Goal: Task Accomplishment & Management: Complete application form

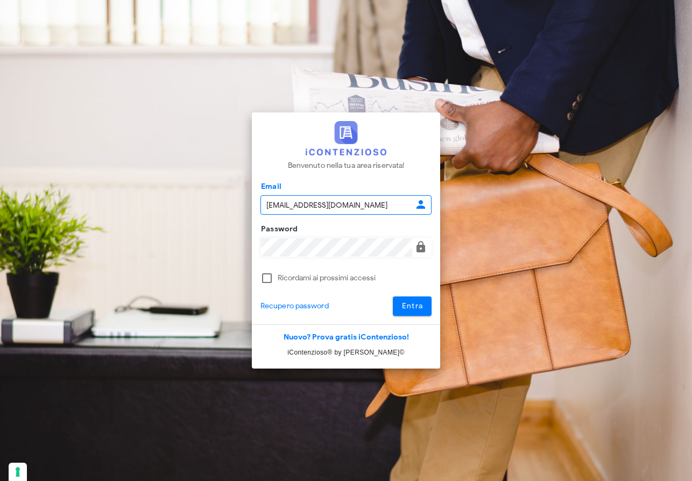
type input "raffaelesolarino@studiosolarino.it"
click at [422, 308] on span "Entra" at bounding box center [413, 306] width 22 height 9
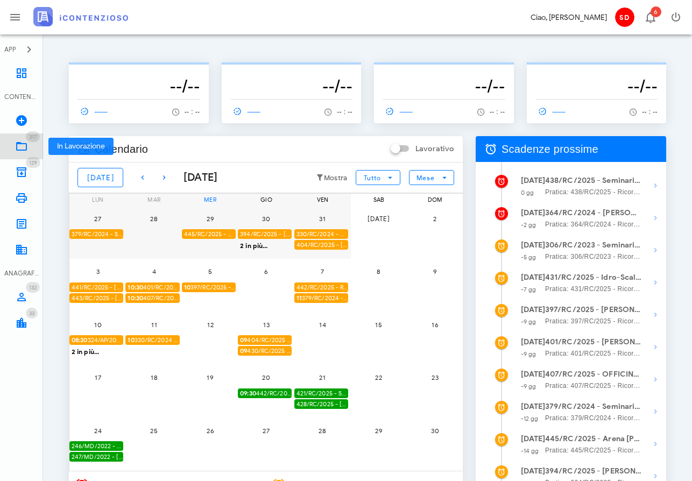
click at [20, 148] on icon at bounding box center [21, 146] width 13 height 13
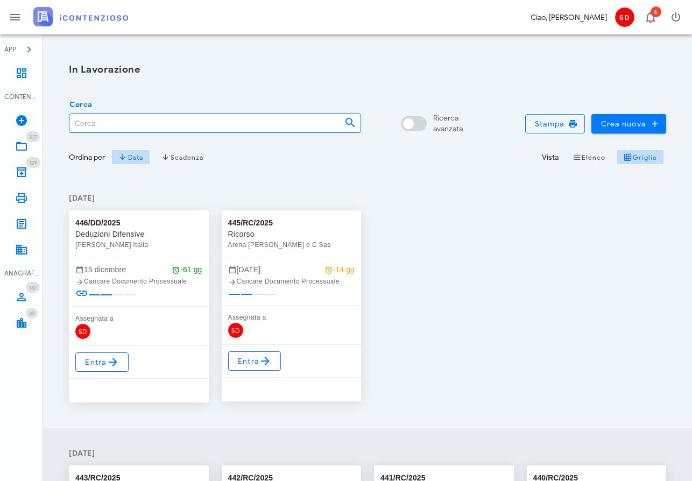
click at [96, 125] on input "Cerca" at bounding box center [202, 123] width 267 height 18
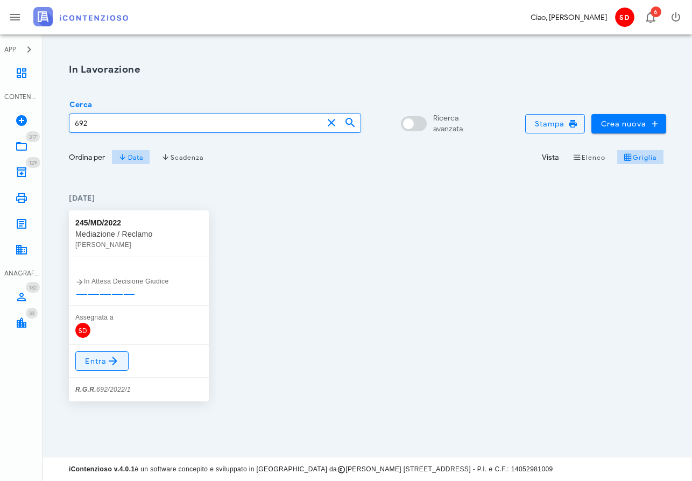
type input "692"
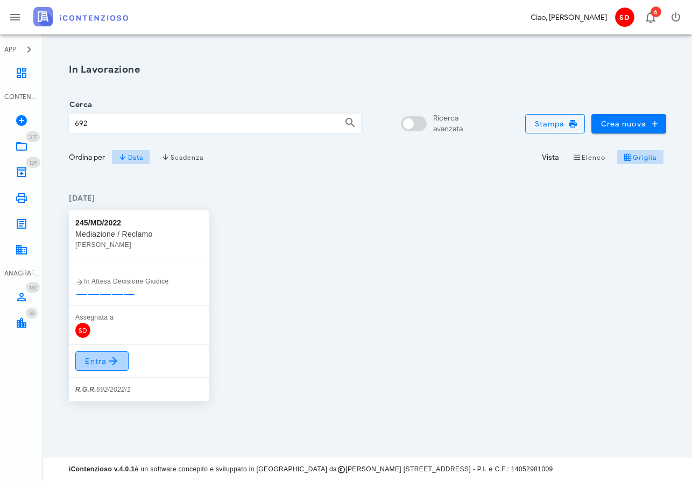
scroll to position [1, 0]
click at [105, 360] on span "Entra" at bounding box center [102, 361] width 35 height 13
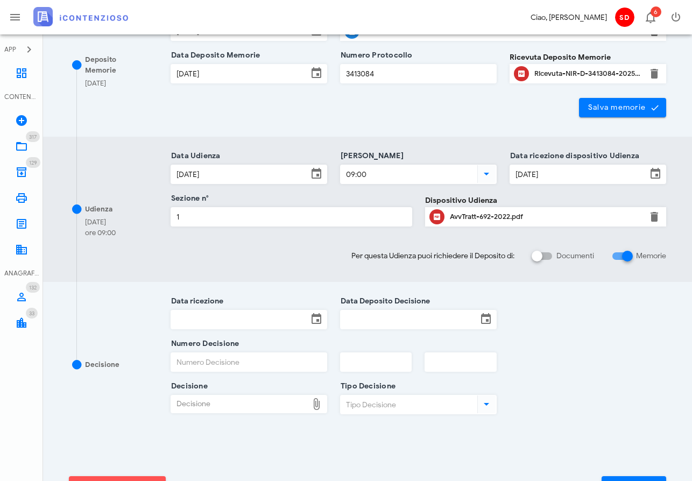
scroll to position [214, 0]
click at [224, 317] on input "Data ricezione" at bounding box center [239, 319] width 137 height 18
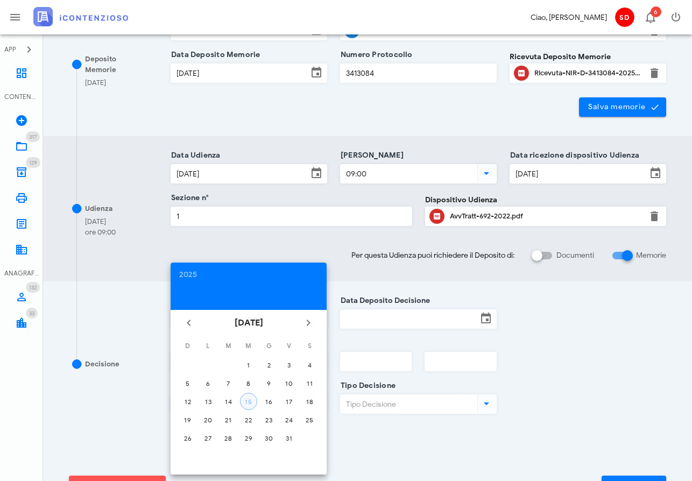
click at [248, 400] on div "15" at bounding box center [249, 402] width 16 height 8
type input "15/10/2025"
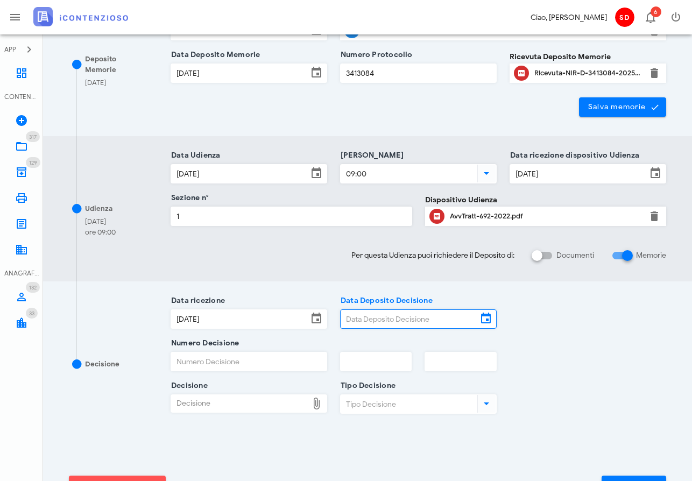
click at [393, 317] on input "Data Deposito Decisione" at bounding box center [409, 319] width 137 height 18
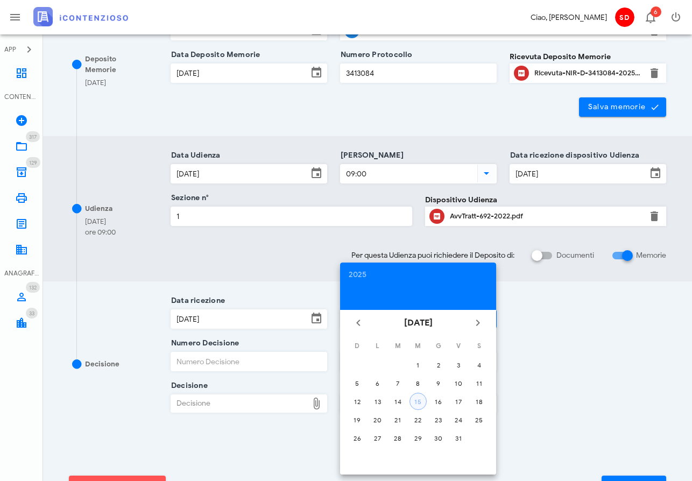
click at [425, 403] on div "15" at bounding box center [418, 402] width 16 height 8
type input "[DATE]"
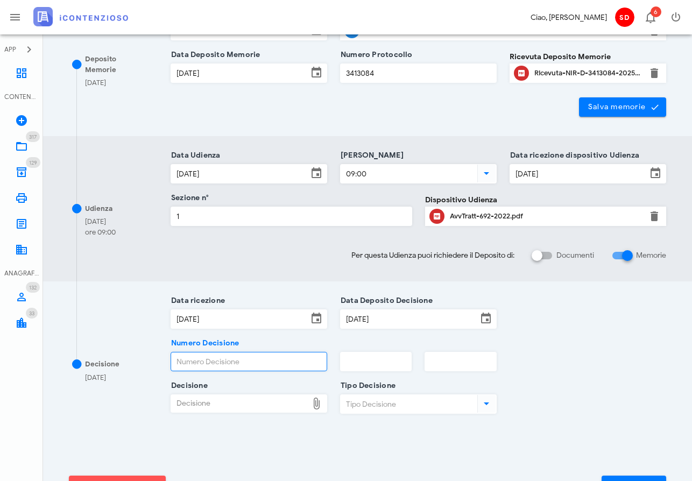
click at [258, 354] on input "Numero Decisione" at bounding box center [249, 362] width 156 height 18
type input "1219"
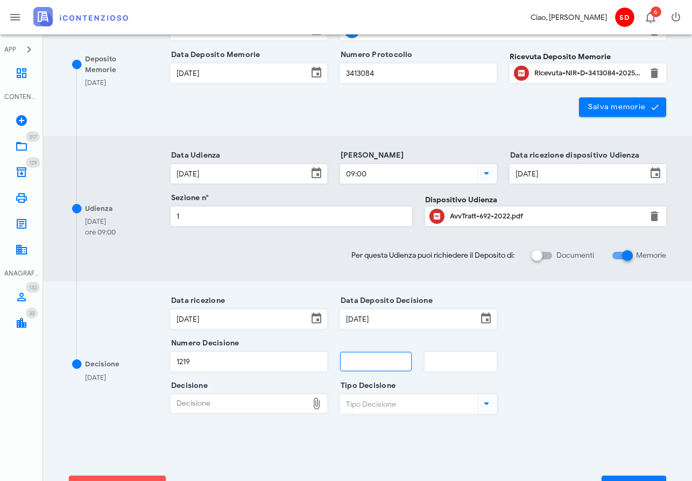
click at [365, 367] on input "text" at bounding box center [376, 362] width 71 height 18
type input "2025"
click at [460, 361] on input "text" at bounding box center [460, 362] width 71 height 18
type input "1"
click at [214, 405] on div "Decisione" at bounding box center [239, 403] width 137 height 17
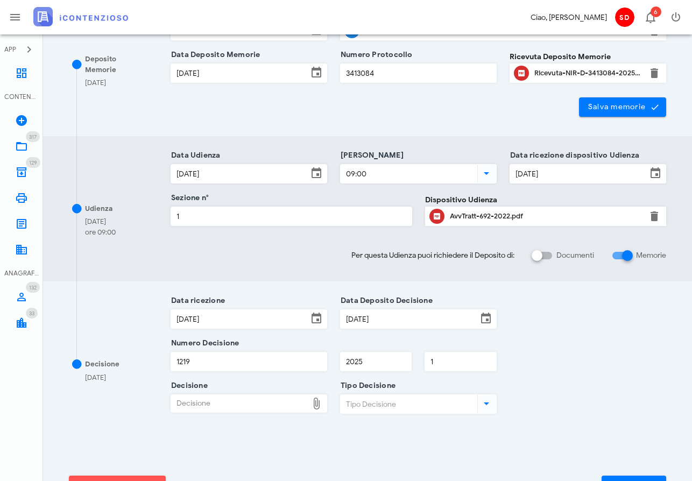
type input "C:\fakepath\ComProvv___692_2022.pdf"
click at [404, 405] on input "Tipo Decisione" at bounding box center [408, 404] width 135 height 18
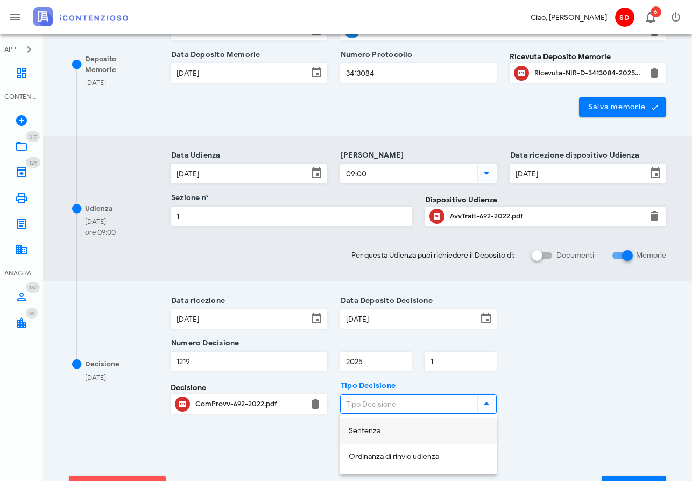
click at [359, 430] on div "Sentenza" at bounding box center [418, 431] width 139 height 9
type input "Sentenza"
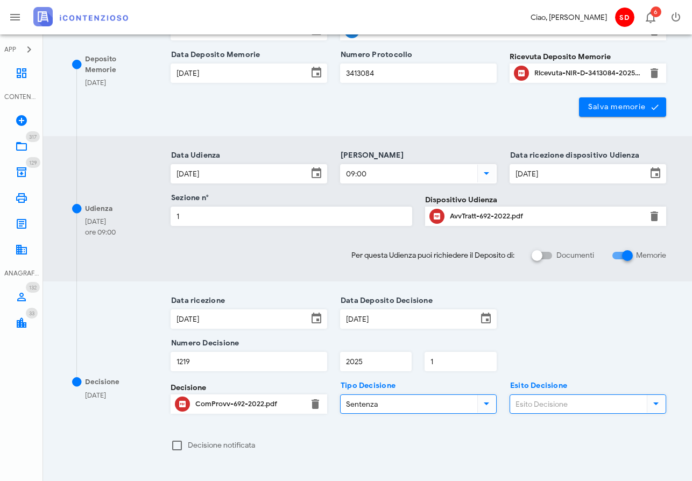
click at [538, 405] on input "Esito Decisione" at bounding box center [577, 404] width 135 height 18
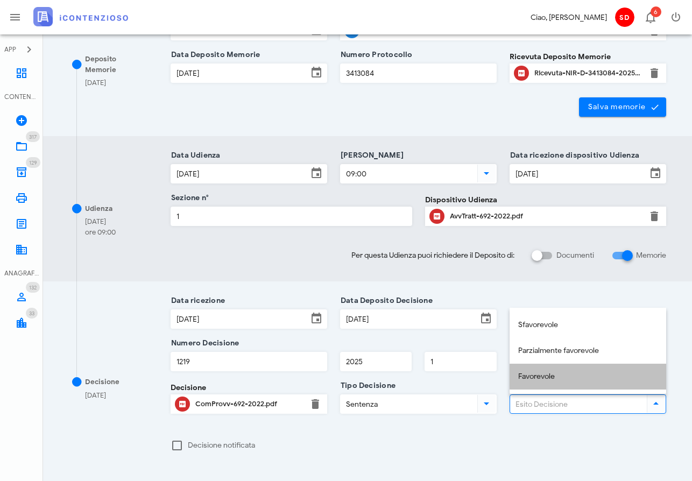
click at [542, 374] on div "Favorevole" at bounding box center [587, 377] width 139 height 9
type input "Favorevole"
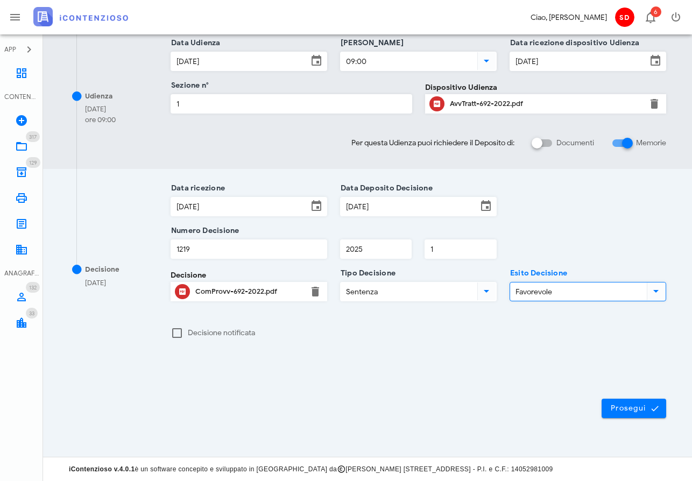
scroll to position [326, 0]
click at [634, 412] on span "Prosegui" at bounding box center [634, 409] width 47 height 10
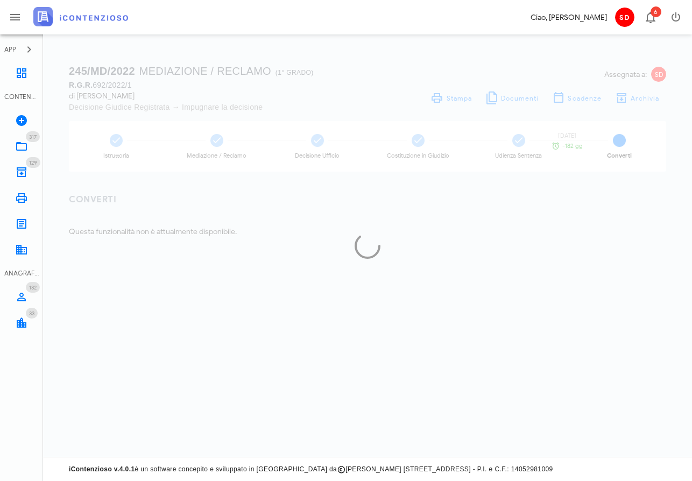
scroll to position [0, 0]
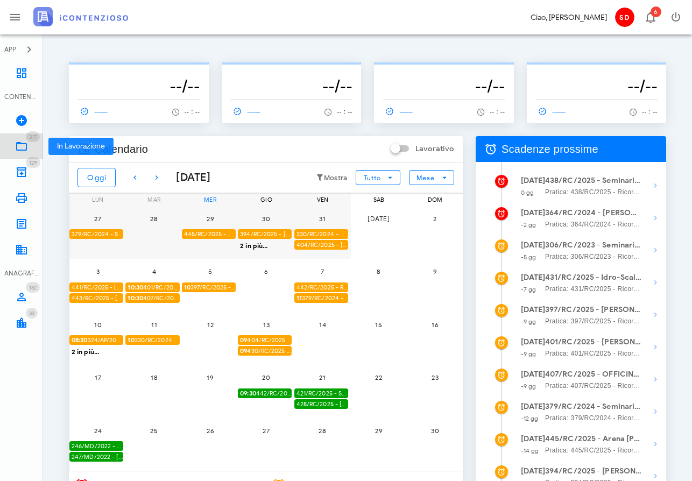
click at [25, 143] on icon at bounding box center [21, 146] width 13 height 13
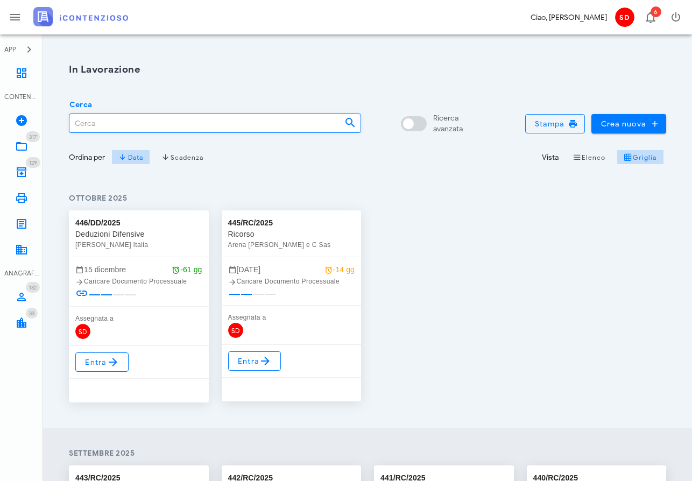
click at [89, 121] on input "Cerca" at bounding box center [202, 123] width 267 height 18
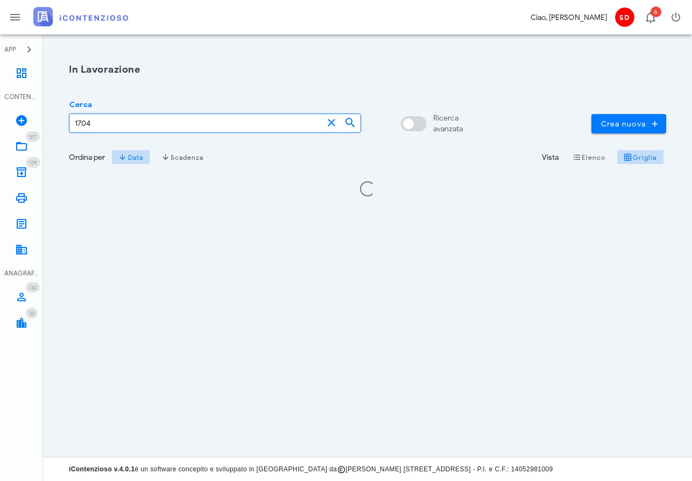
type input "1704"
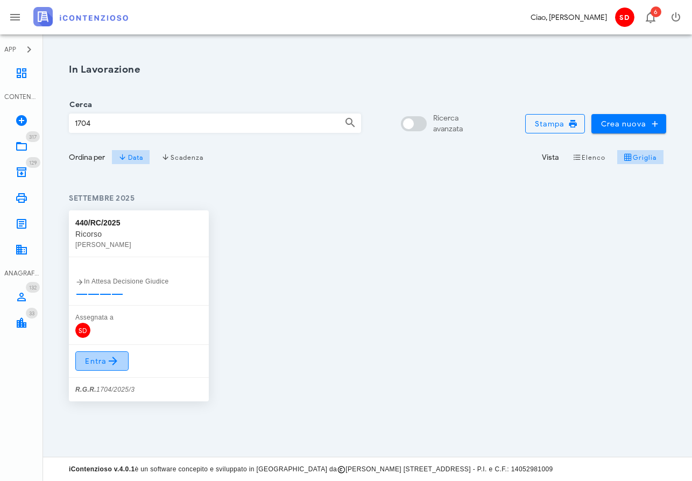
click at [101, 361] on span "Entra" at bounding box center [102, 361] width 35 height 13
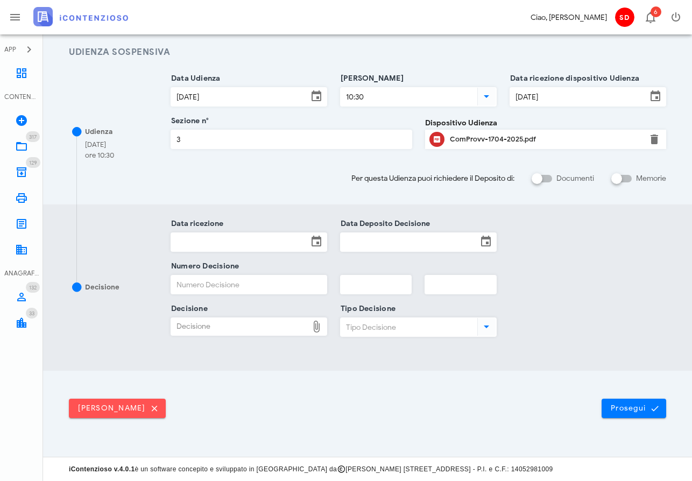
scroll to position [147, 0]
click at [249, 243] on input "Data ricezione" at bounding box center [239, 243] width 137 height 18
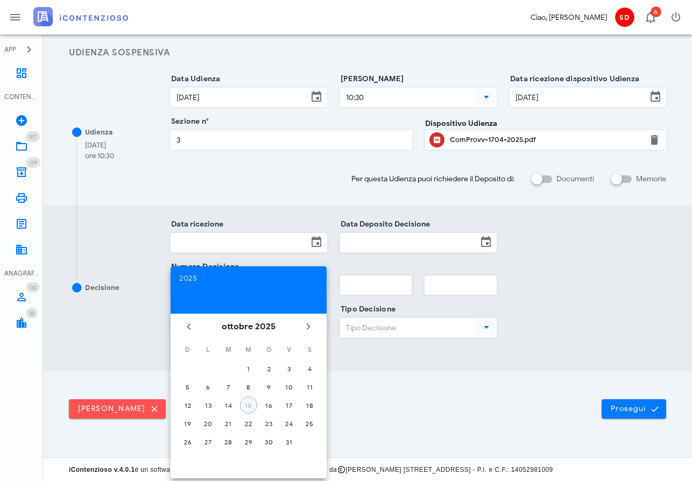
click at [250, 405] on div "15" at bounding box center [249, 406] width 16 height 8
type input "15/10/2025"
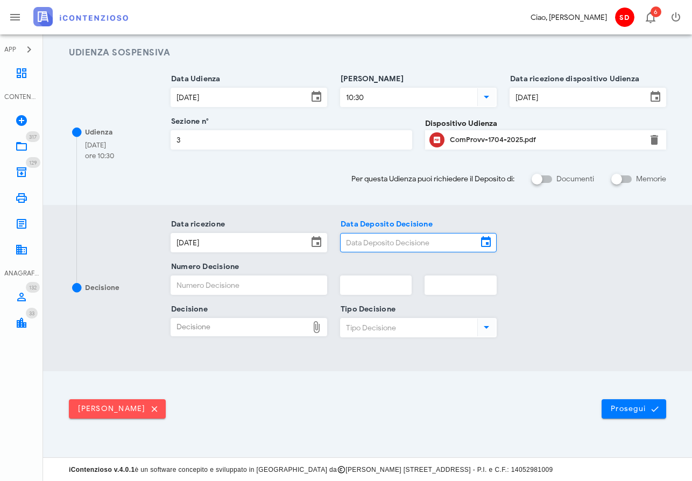
click at [409, 243] on input "Data Deposito Decisione" at bounding box center [409, 243] width 137 height 18
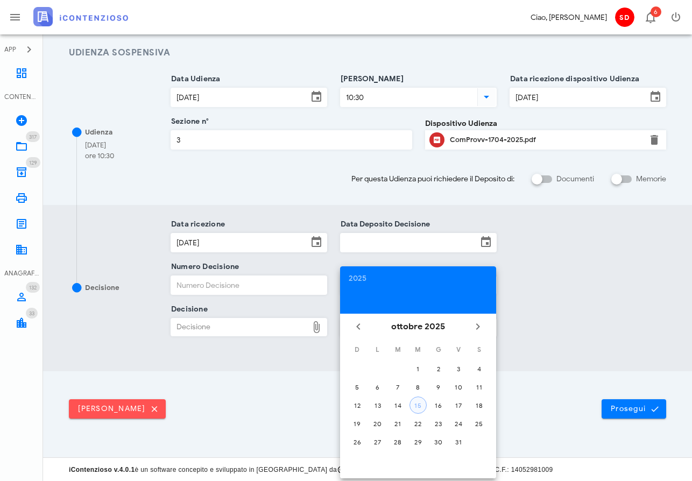
click at [421, 404] on div "15" at bounding box center [418, 406] width 16 height 8
type input "15/10/2025"
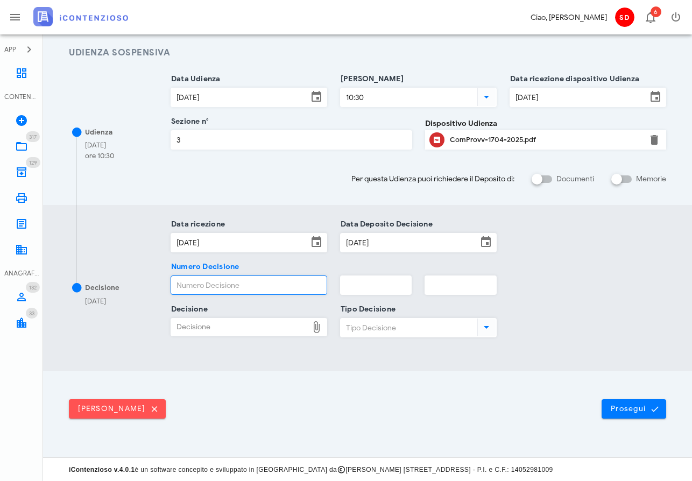
click at [192, 287] on input "Numero Decisione" at bounding box center [249, 285] width 156 height 18
type input "1540"
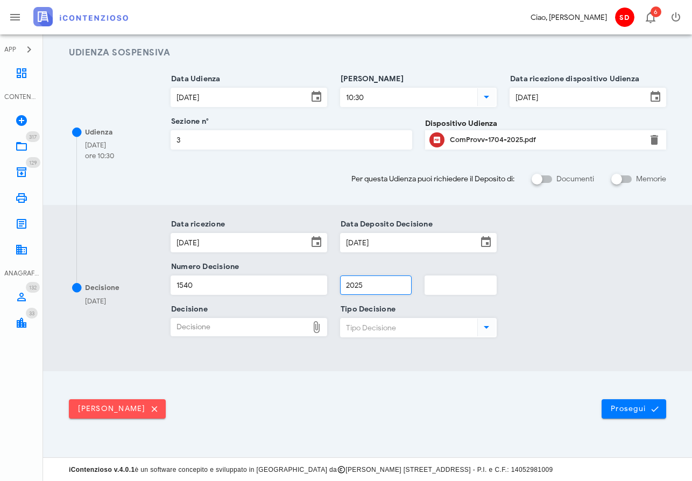
type input "2025"
type input "3"
click at [194, 321] on div "Decisione" at bounding box center [239, 327] width 137 height 17
type input "C:\fakepath\ComDisp___1704_2025.pdf"
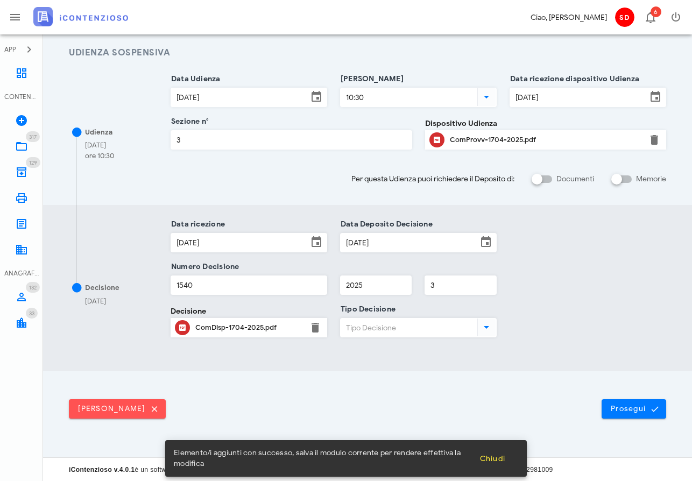
click at [400, 327] on input "Tipo Decisione" at bounding box center [408, 328] width 135 height 18
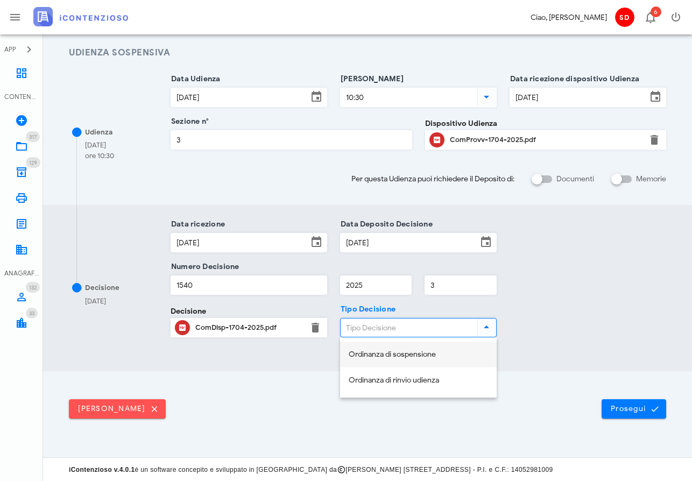
click at [404, 349] on div "Ordinanza di sospensione" at bounding box center [418, 355] width 139 height 22
type input "Ordinanza di sospensione"
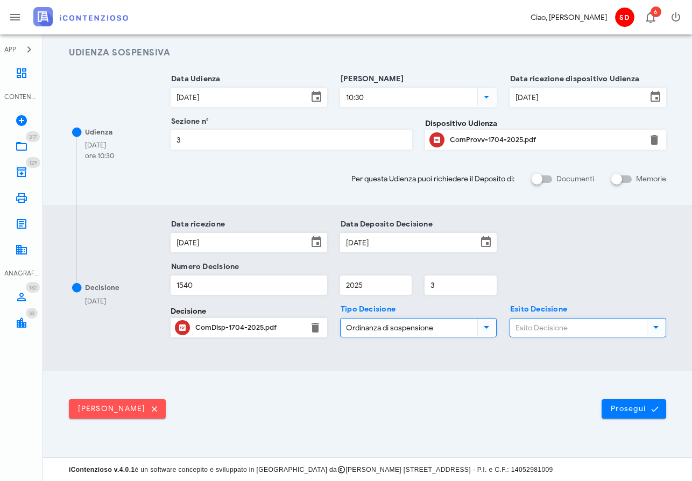
click at [560, 330] on input "Esito Decisione" at bounding box center [577, 328] width 135 height 18
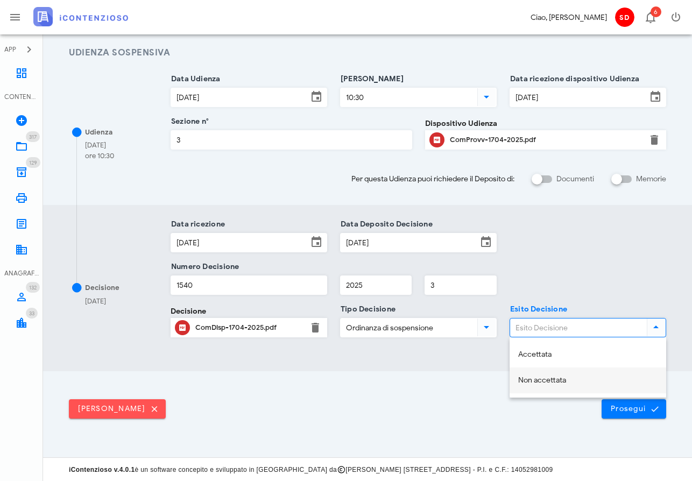
click at [545, 382] on div "Non accettata" at bounding box center [587, 380] width 139 height 9
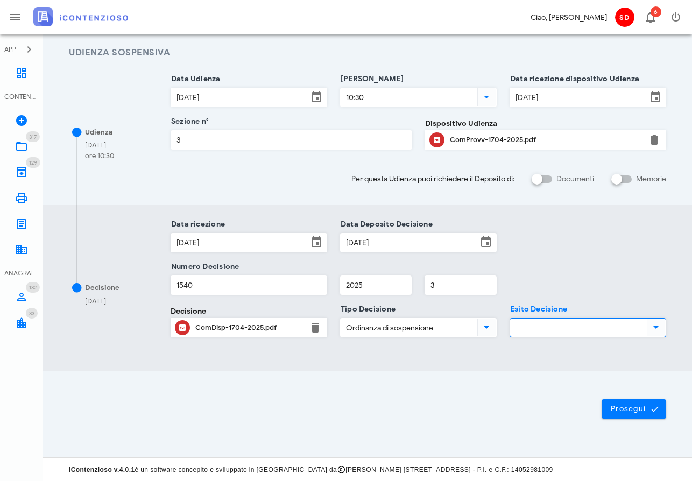
type input "Non accettata"
click at [621, 408] on span "Prosegui" at bounding box center [634, 409] width 47 height 10
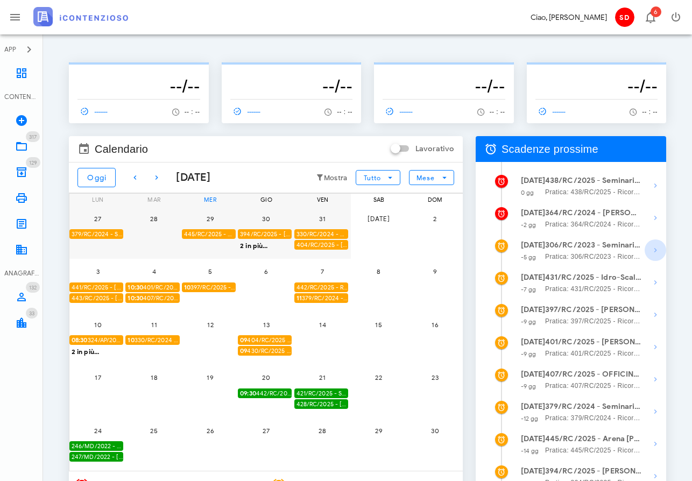
click at [655, 249] on icon "button" at bounding box center [655, 250] width 13 height 13
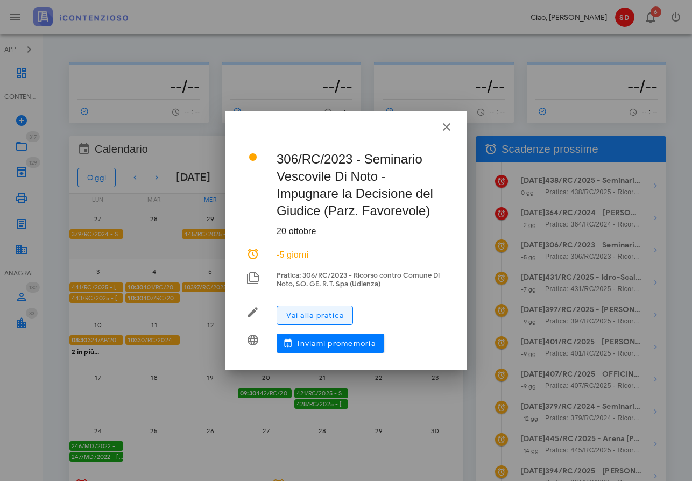
click at [324, 316] on span "Vai alla pratica" at bounding box center [315, 315] width 58 height 9
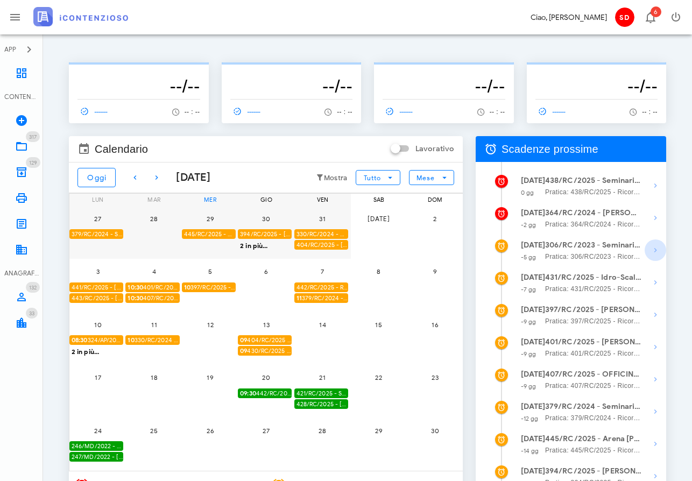
click at [657, 251] on icon "button" at bounding box center [655, 250] width 13 height 13
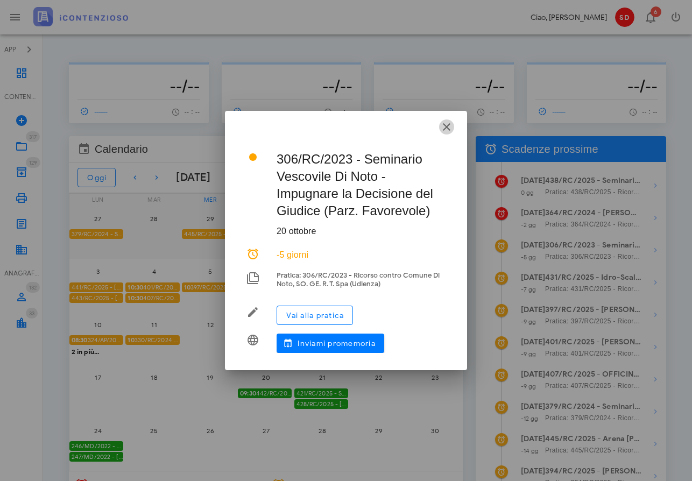
click at [445, 127] on icon "button" at bounding box center [446, 127] width 13 height 13
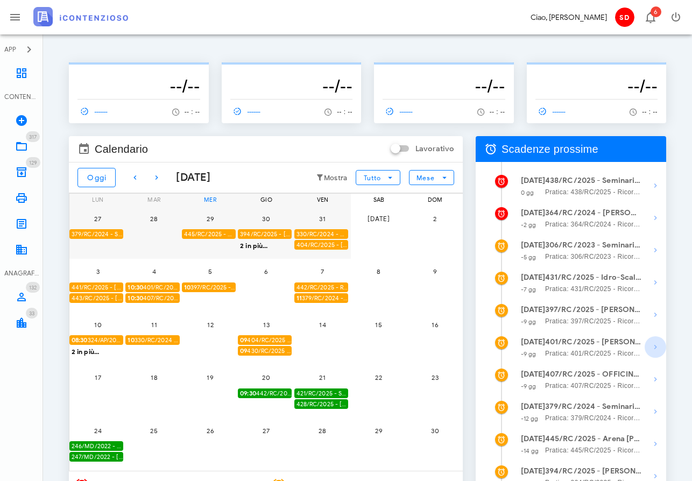
click at [655, 346] on icon "button" at bounding box center [655, 347] width 13 height 13
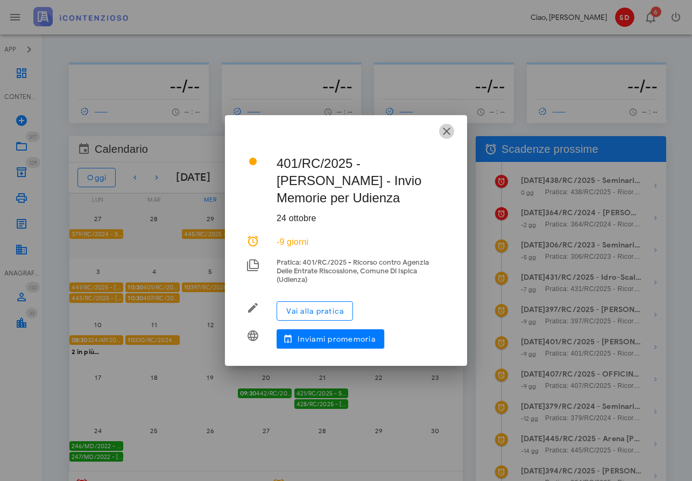
click at [446, 130] on icon "button" at bounding box center [446, 131] width 13 height 13
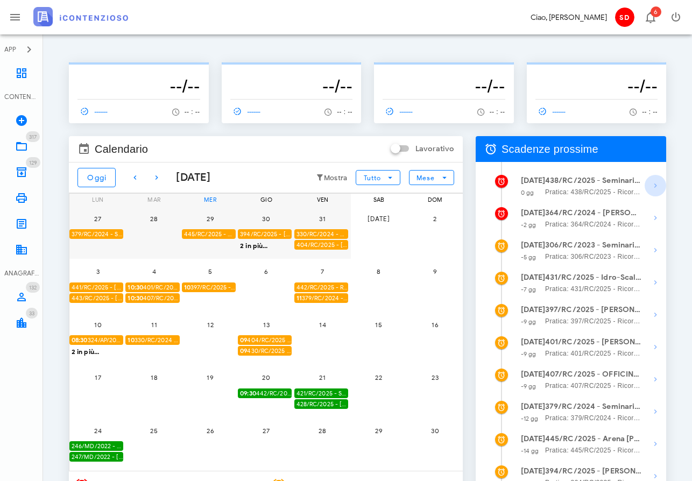
click at [655, 184] on icon "button" at bounding box center [655, 185] width 13 height 13
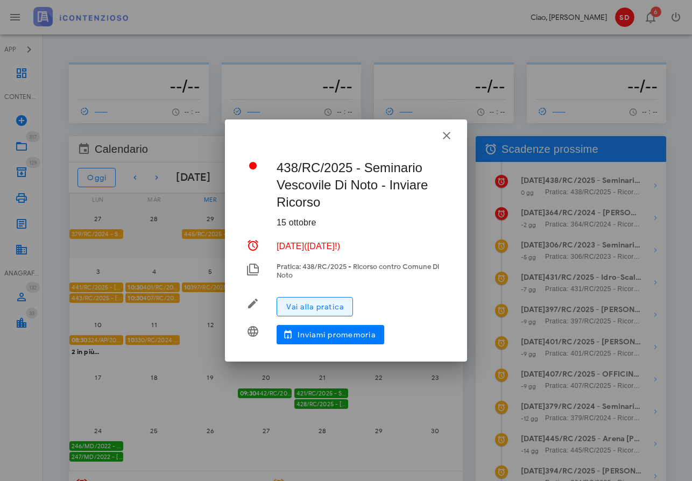
click at [325, 304] on span "Vai alla pratica" at bounding box center [315, 307] width 58 height 9
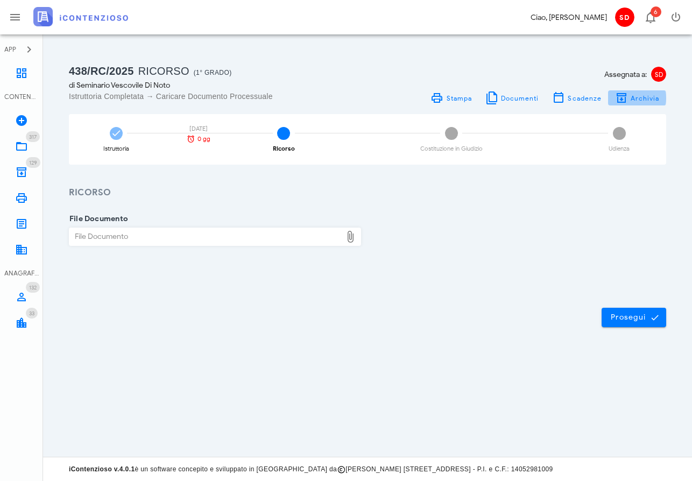
click at [639, 99] on span "Archivia" at bounding box center [645, 98] width 30 height 8
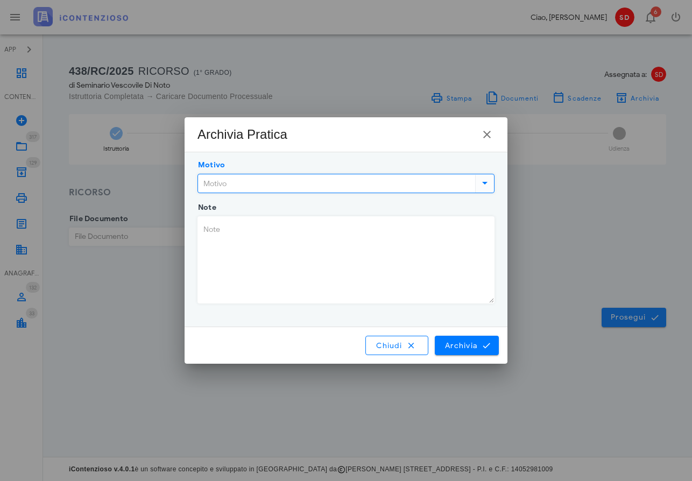
click at [249, 180] on input "Motivo" at bounding box center [335, 183] width 275 height 18
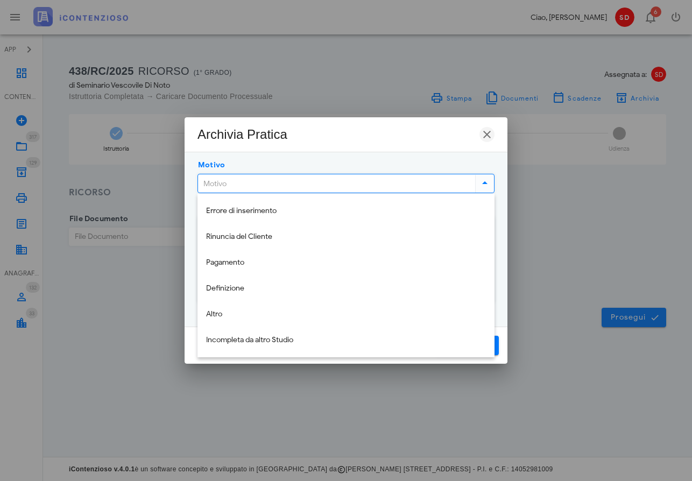
click at [487, 136] on icon "button" at bounding box center [487, 134] width 13 height 13
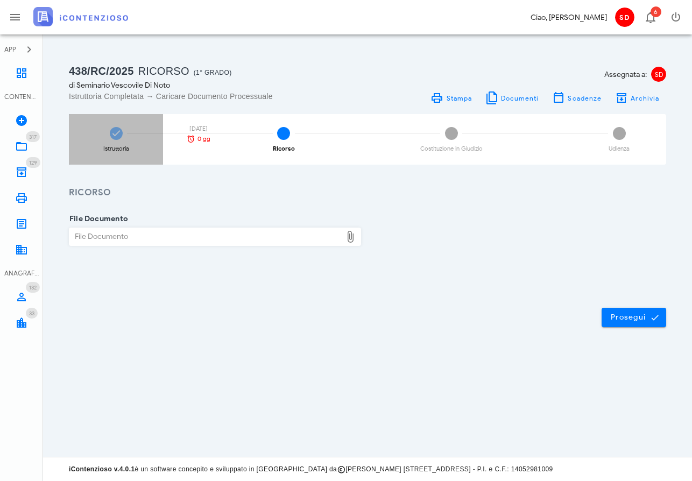
click at [115, 134] on icon at bounding box center [116, 133] width 11 height 11
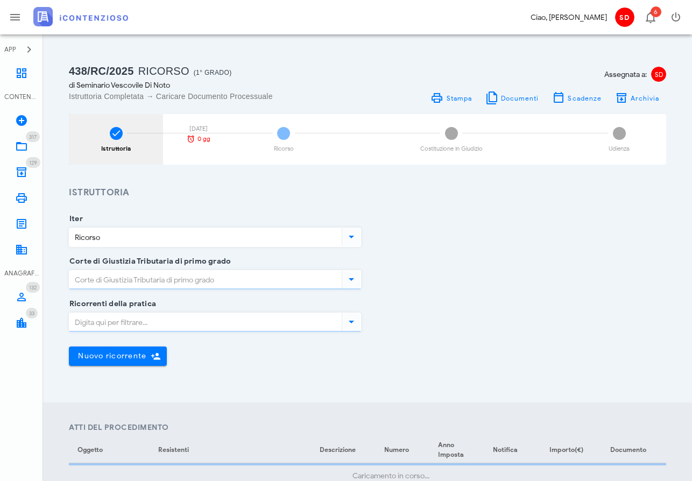
type input "Siracusa"
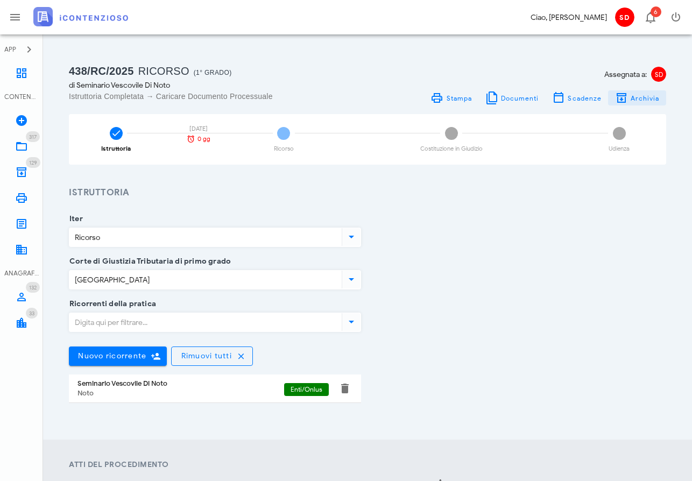
click at [623, 94] on icon "button" at bounding box center [621, 98] width 13 height 13
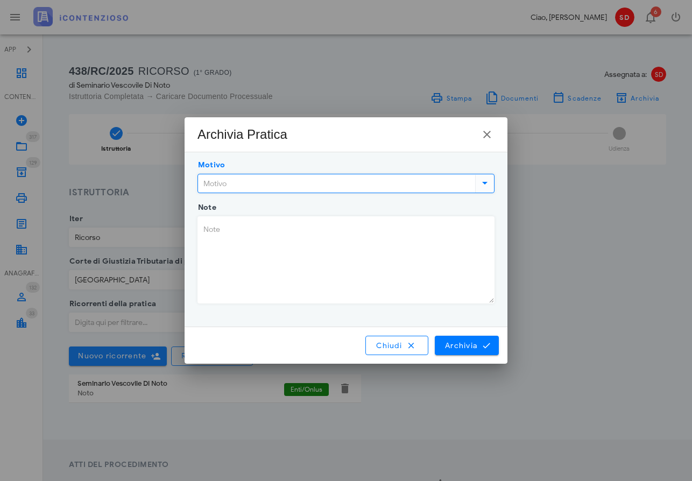
click at [262, 182] on input "Motivo" at bounding box center [335, 183] width 275 height 18
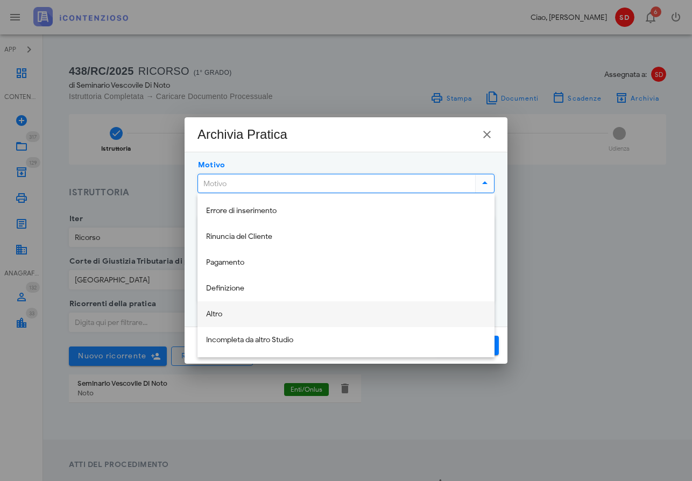
click at [218, 316] on div "Altro" at bounding box center [346, 314] width 280 height 9
type input "Altro"
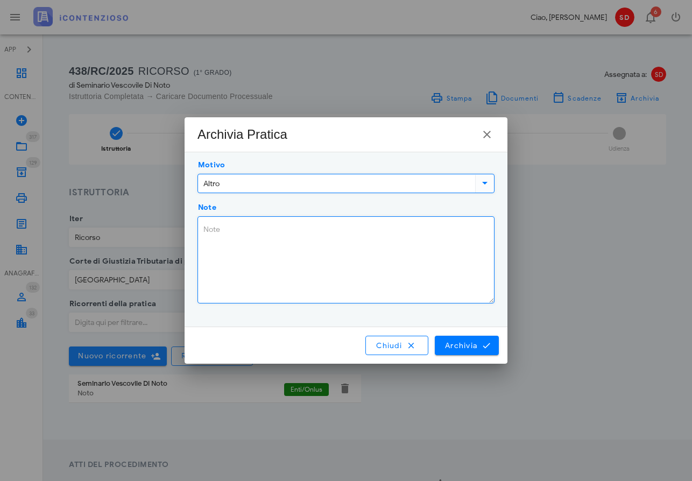
click at [227, 233] on textarea "Note" at bounding box center [346, 260] width 296 height 86
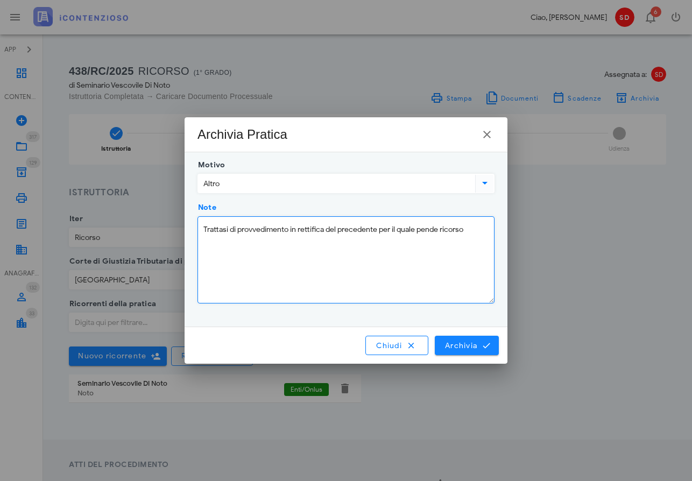
type textarea "Trattasi di provvedimento in rettifica del precedente per il quale pende ricorso"
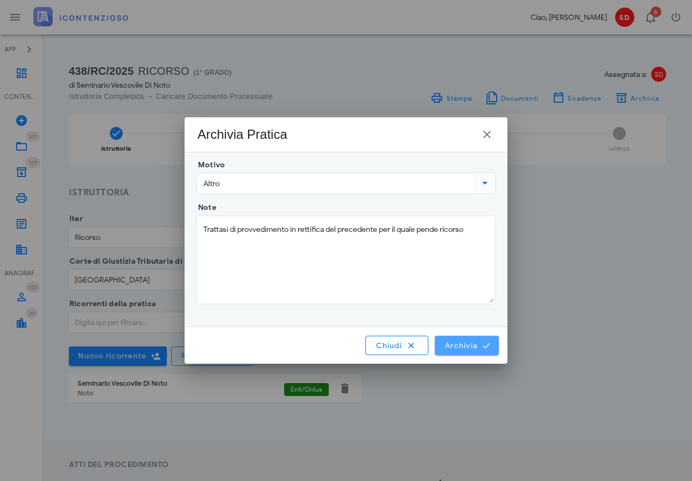
click at [472, 348] on span "Archivia" at bounding box center [467, 346] width 45 height 10
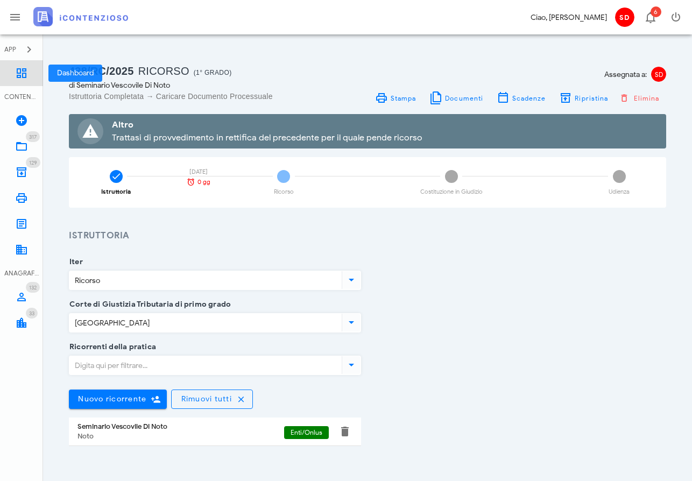
click at [16, 71] on icon at bounding box center [21, 73] width 13 height 13
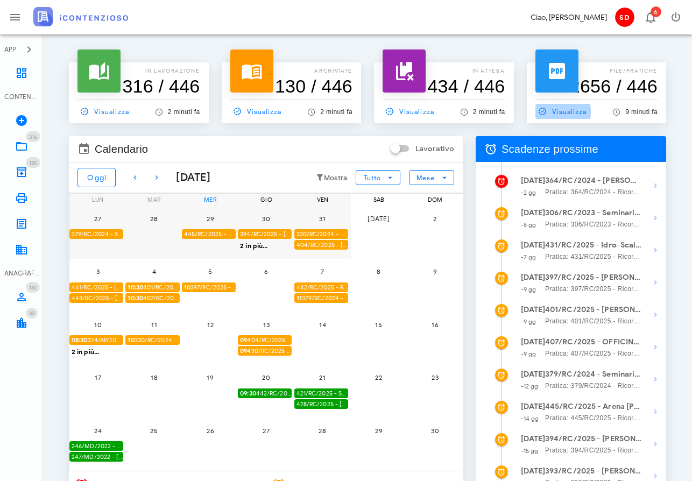
click at [566, 110] on span "Visualizza" at bounding box center [562, 112] width 52 height 10
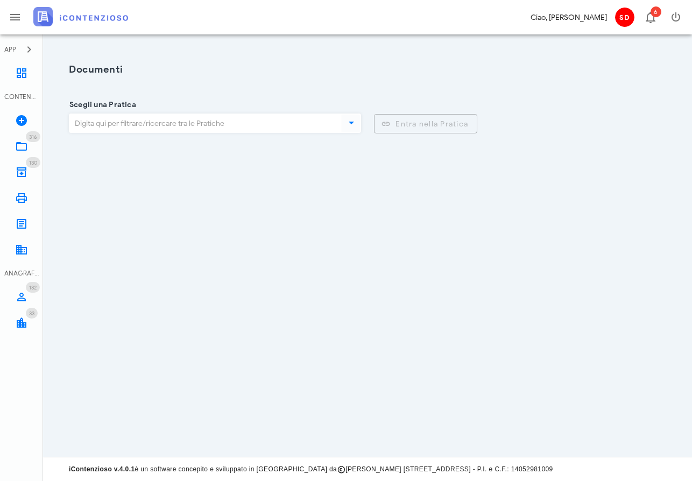
click at [349, 123] on icon at bounding box center [351, 122] width 13 height 13
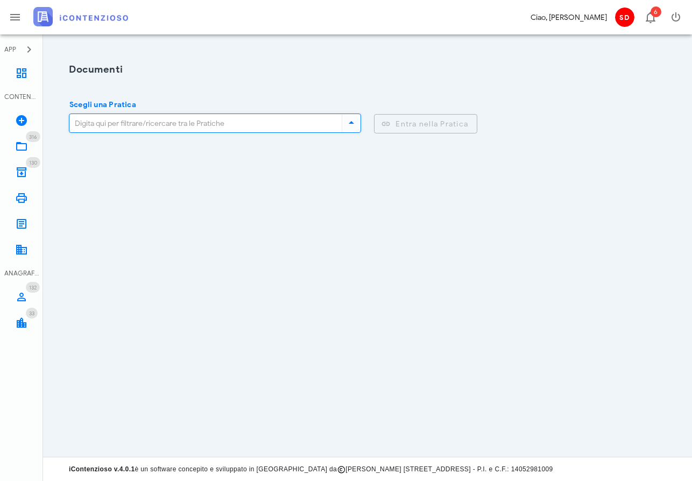
click at [297, 121] on input "Scegli una Pratica" at bounding box center [203, 123] width 268 height 18
click at [22, 69] on icon at bounding box center [21, 73] width 13 height 13
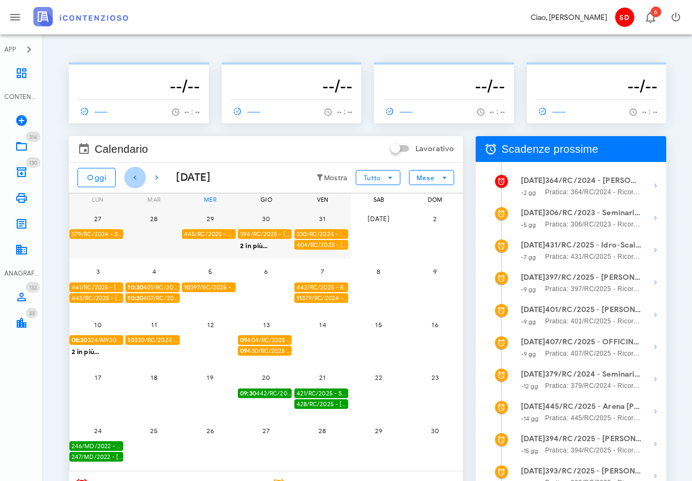
click at [134, 176] on icon "button" at bounding box center [135, 177] width 13 height 13
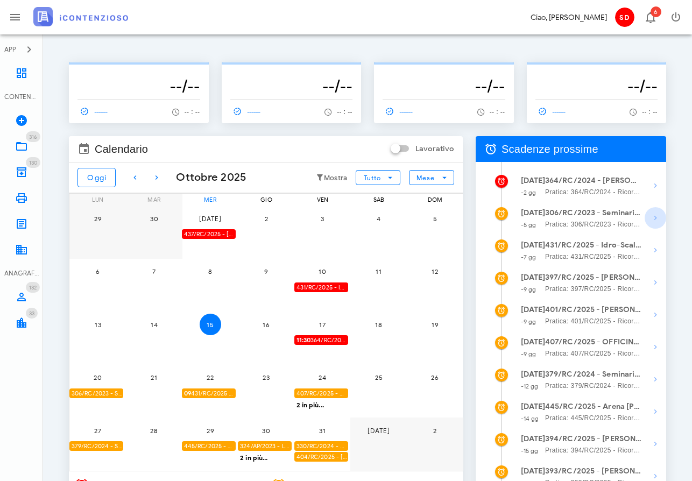
click at [655, 217] on icon "button" at bounding box center [655, 218] width 13 height 13
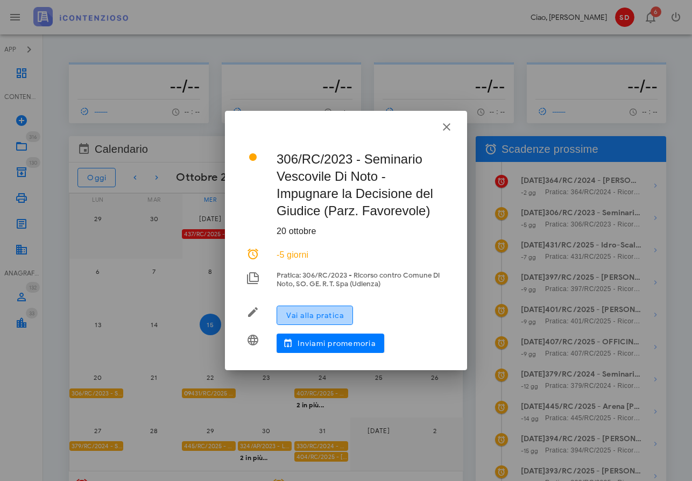
click at [327, 312] on span "Vai alla pratica" at bounding box center [315, 315] width 58 height 9
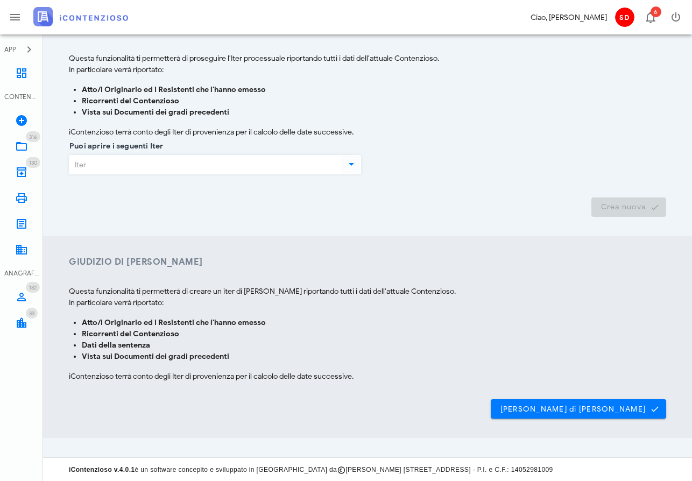
scroll to position [136, 0]
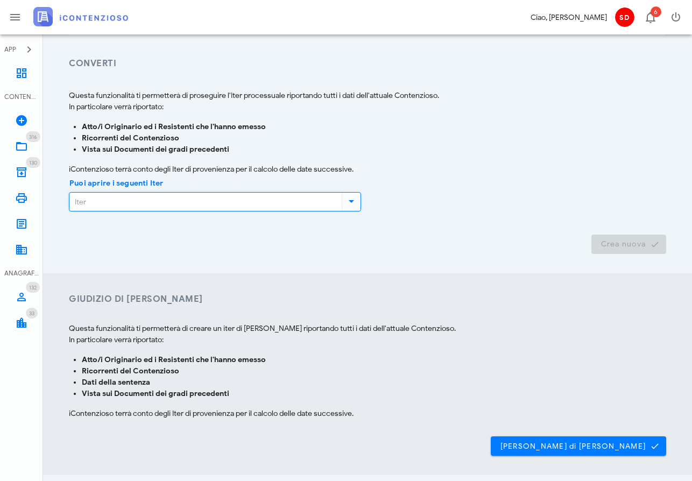
click at [113, 199] on input "Puoi aprire i seguenti Iter" at bounding box center [204, 202] width 270 height 18
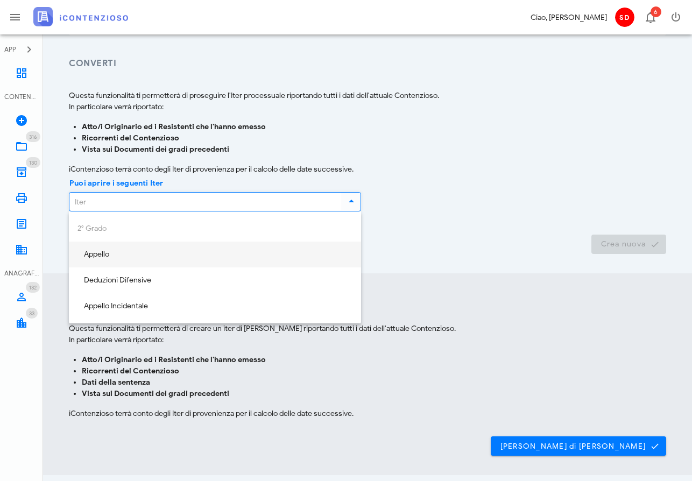
click at [100, 255] on div "Appello" at bounding box center [215, 254] width 275 height 9
type input "Appello"
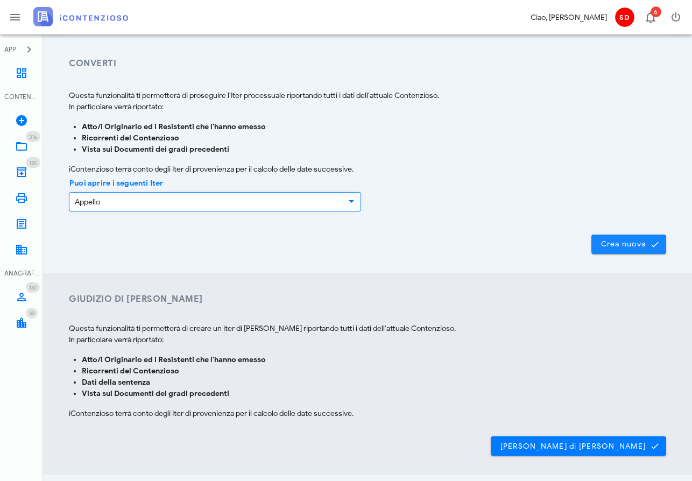
click at [637, 241] on span "Crea nuova" at bounding box center [629, 245] width 58 height 10
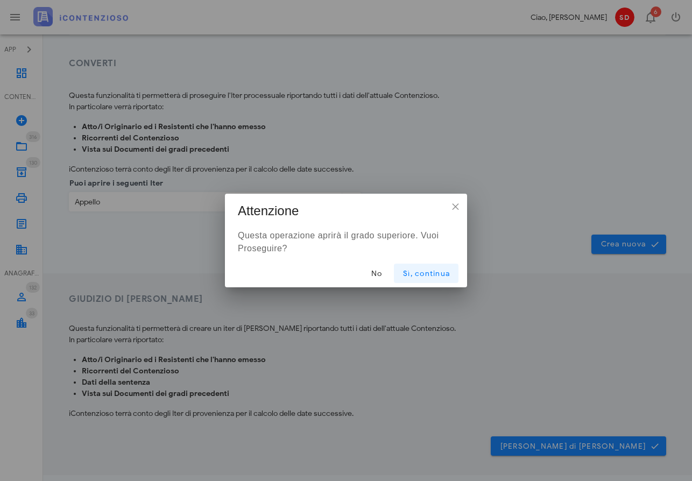
click at [420, 274] on span "Sì, continua" at bounding box center [426, 273] width 47 height 9
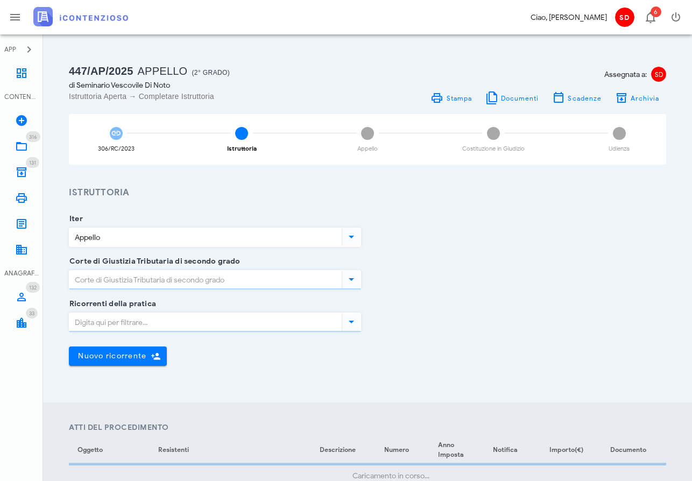
type input "Sentenza"
type input "Parzialmente favorevole"
type input "[GEOGRAPHIC_DATA]"
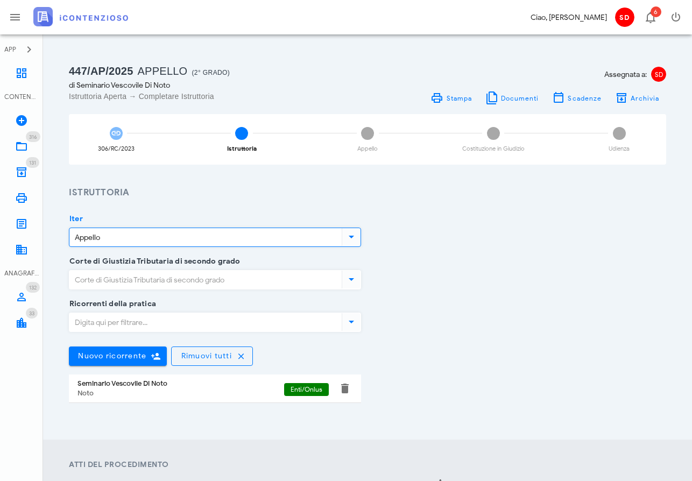
click at [141, 234] on input "Appello" at bounding box center [204, 237] width 270 height 18
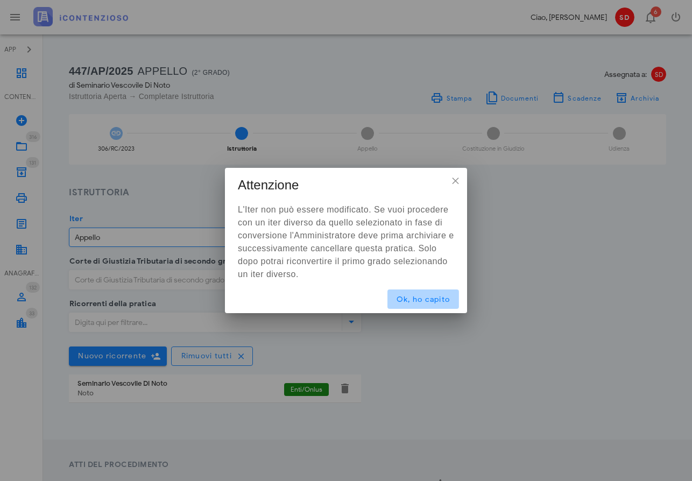
click at [424, 296] on span "Ok, ho capito" at bounding box center [423, 299] width 54 height 9
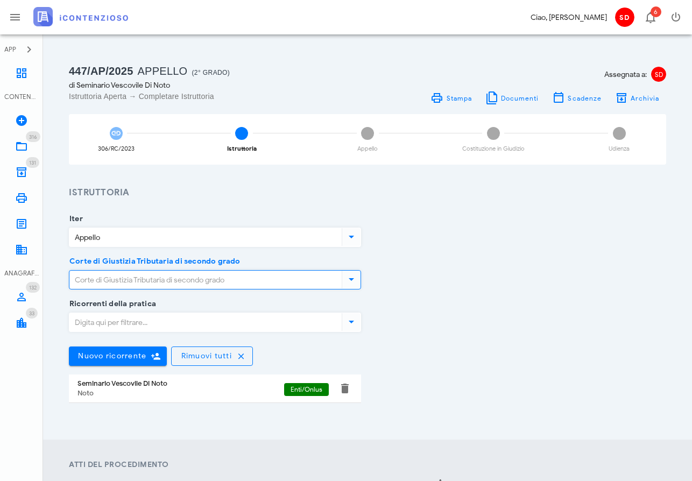
click at [158, 279] on input "Corte di Giustizia Tributaria di secondo grado" at bounding box center [204, 280] width 270 height 18
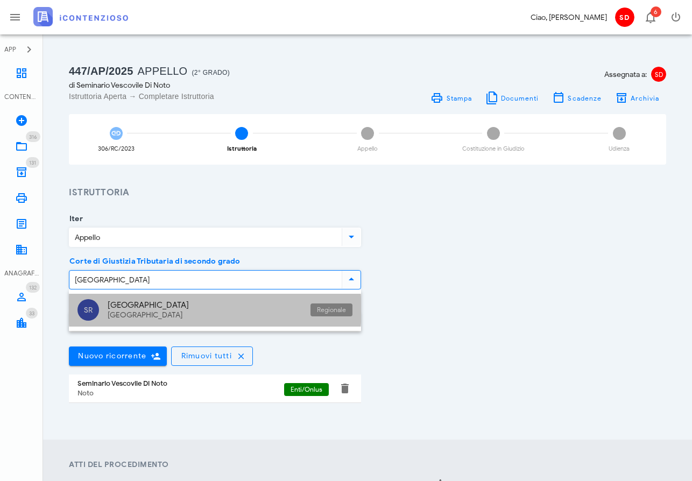
drag, startPoint x: 158, startPoint y: 279, endPoint x: 113, endPoint y: 314, distance: 56.9
click at [113, 314] on div "[GEOGRAPHIC_DATA]" at bounding box center [205, 315] width 194 height 9
type input "Sicilia - [GEOGRAPHIC_DATA]"
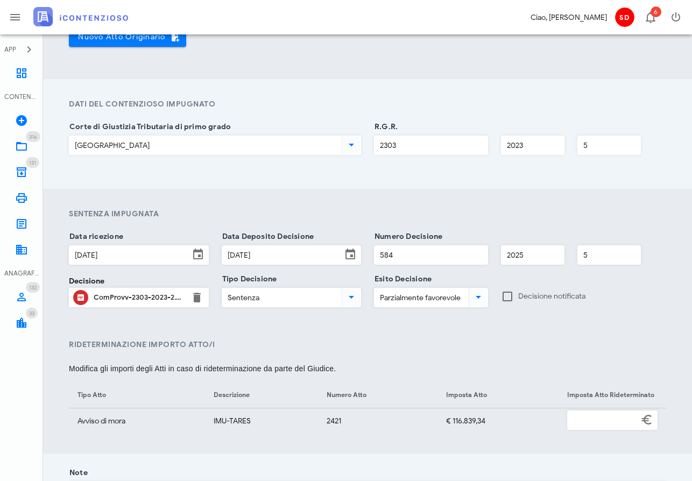
scroll to position [519, 0]
click at [149, 296] on div "ComProvv-2303-2023-2.pdf" at bounding box center [139, 297] width 90 height 9
